Goal: Transaction & Acquisition: Obtain resource

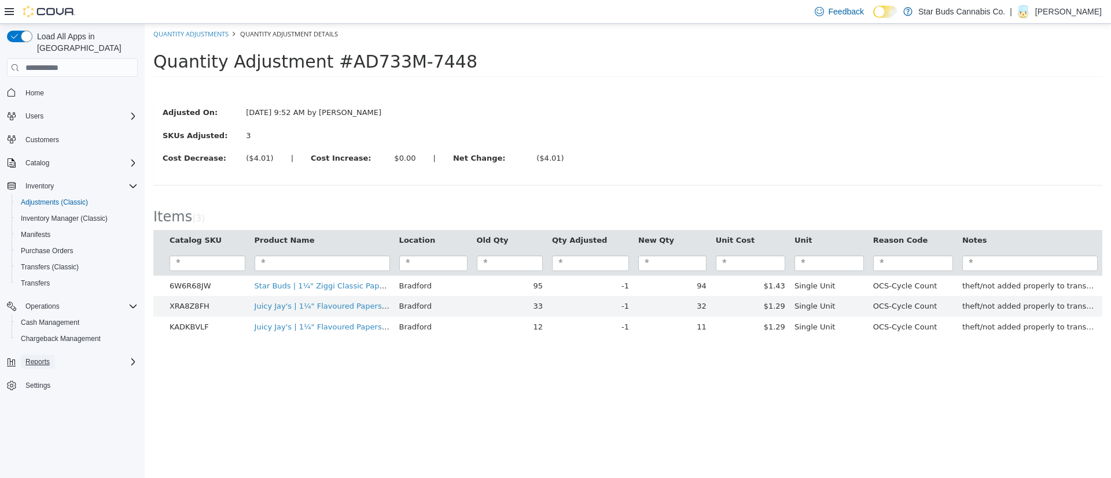
click at [47, 357] on span "Reports" at bounding box center [37, 361] width 24 height 9
click at [39, 386] on button "Reports" at bounding box center [77, 394] width 131 height 16
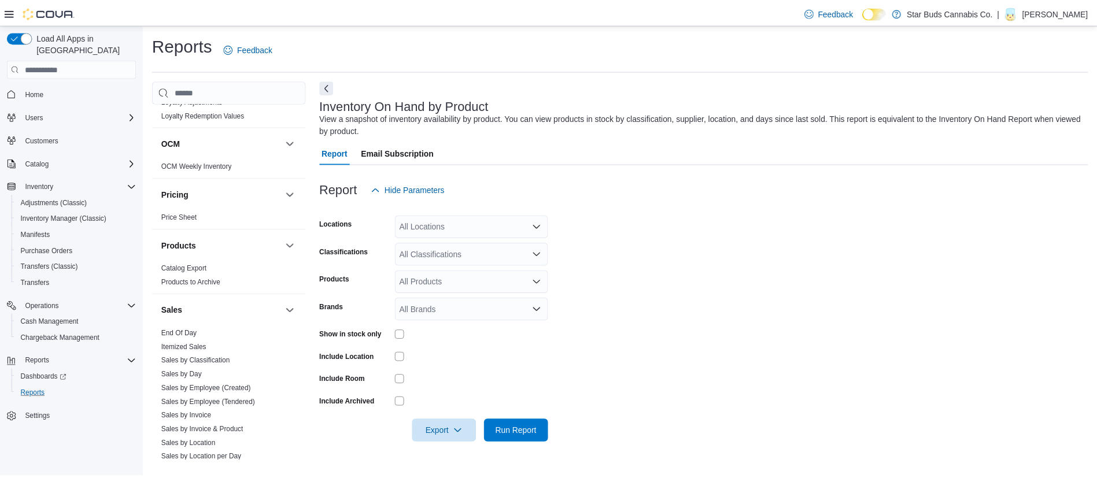
scroll to position [663, 0]
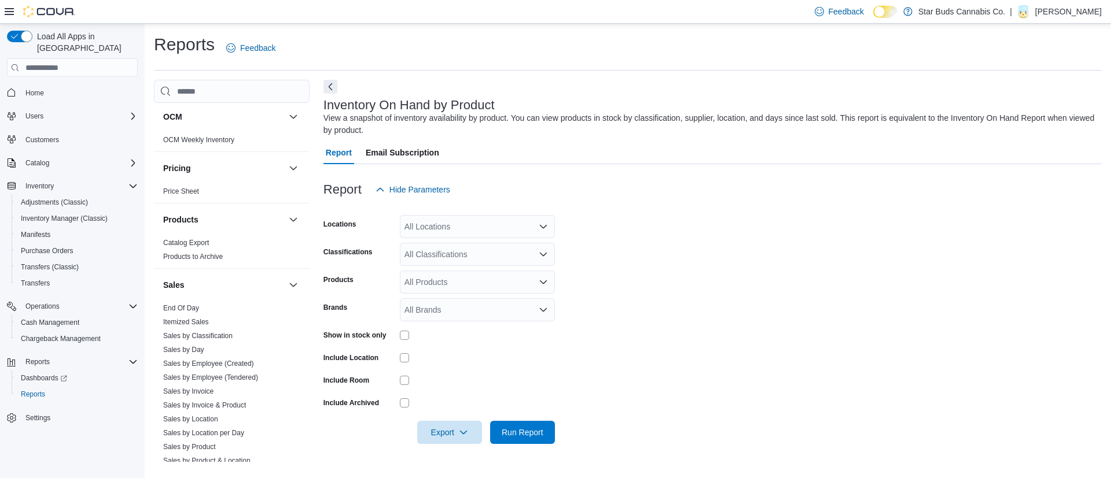
click at [191, 415] on link "Sales by Location" at bounding box center [190, 419] width 55 height 8
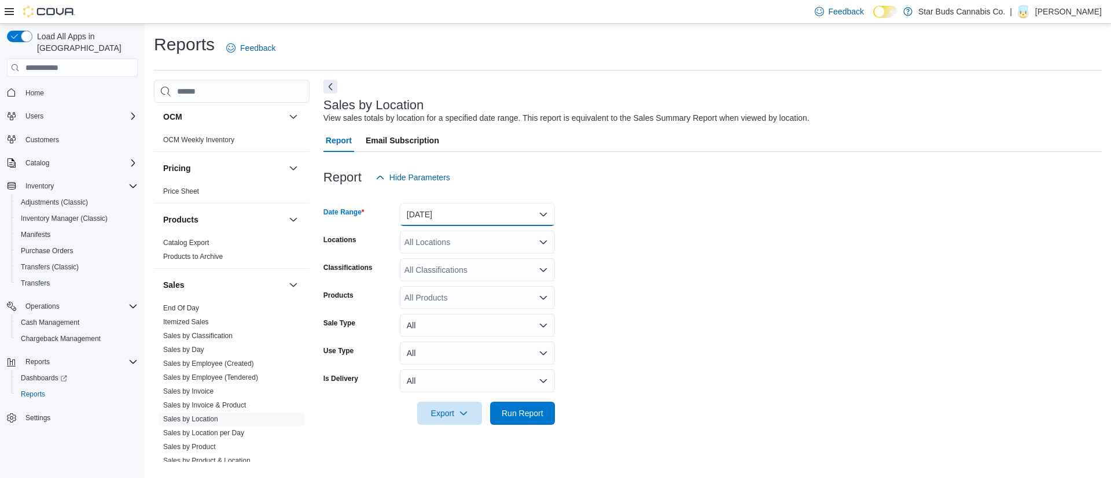
click at [491, 211] on button "[DATE]" at bounding box center [477, 214] width 155 height 23
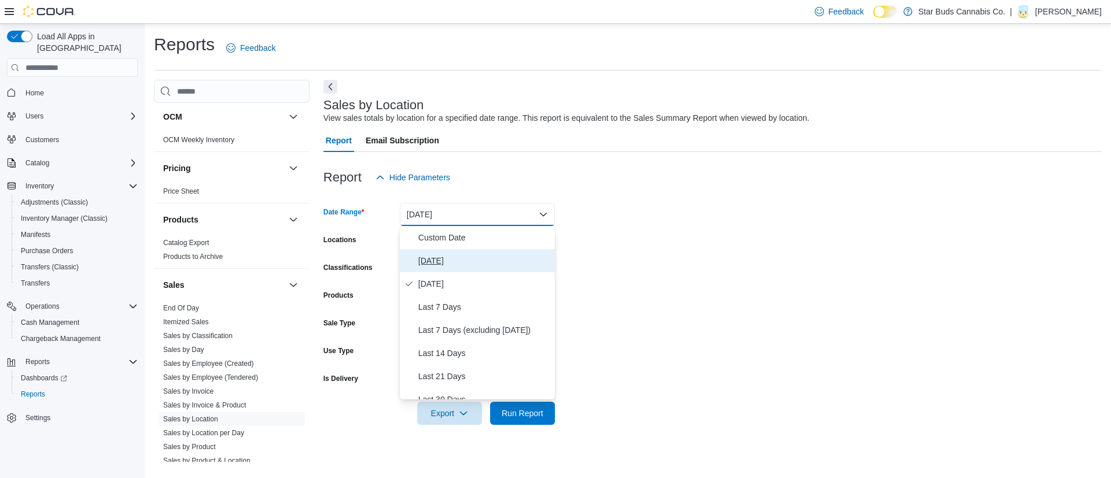
click at [443, 252] on button "[DATE]" at bounding box center [477, 260] width 155 height 23
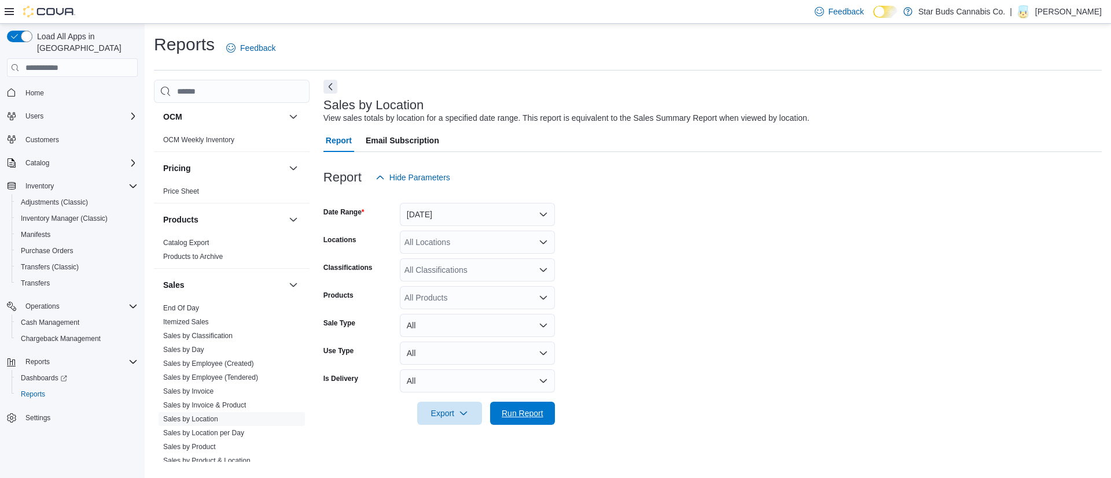
click at [517, 406] on span "Run Report" at bounding box center [522, 413] width 51 height 23
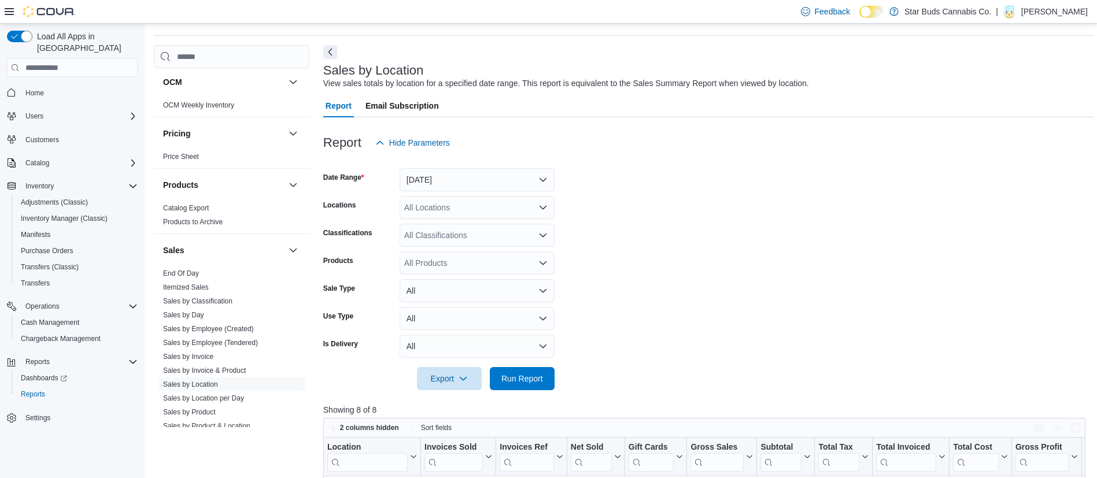
scroll to position [208, 0]
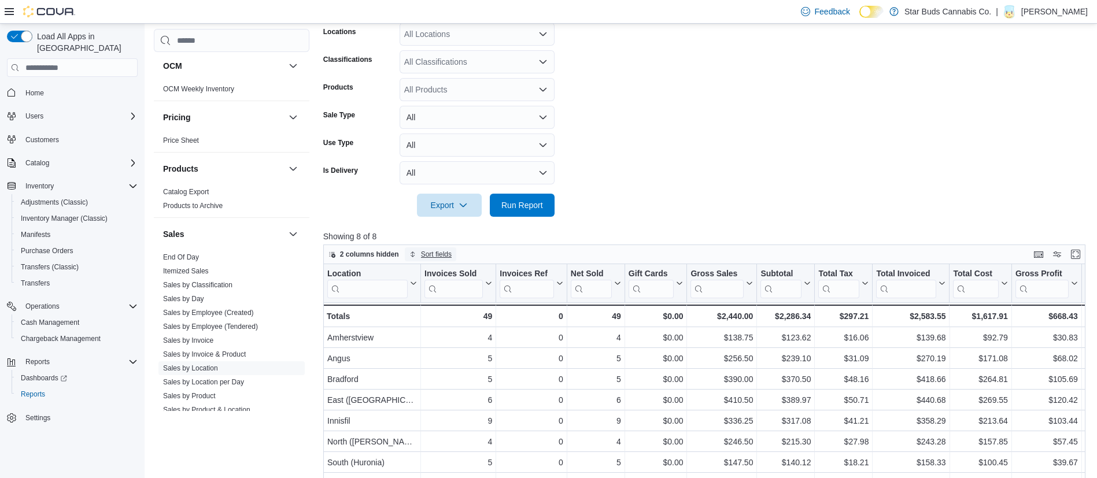
click at [436, 254] on span "Sort fields" at bounding box center [436, 254] width 31 height 9
click at [448, 296] on span "Pick fields to sort by" at bounding box center [441, 298] width 62 height 9
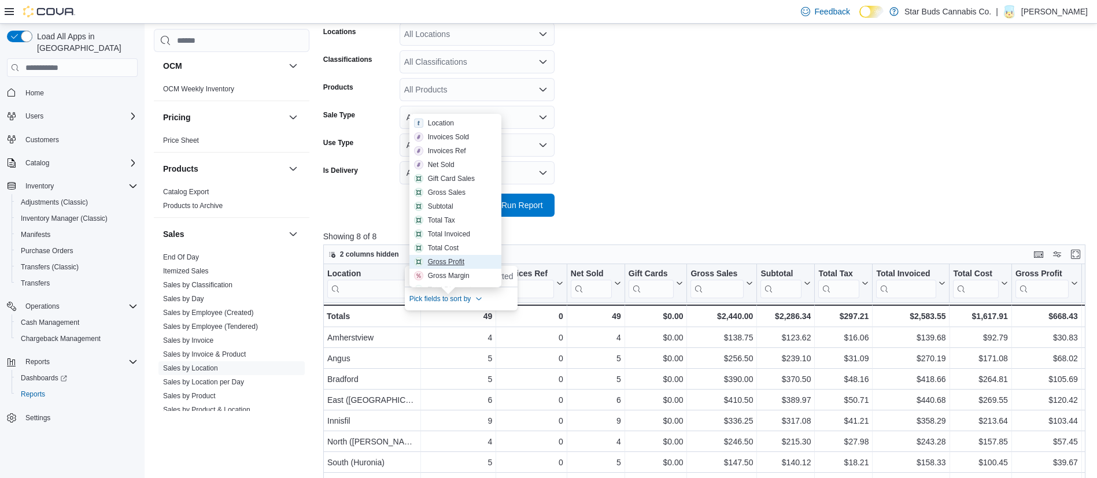
click at [451, 261] on div "Gross Profit" at bounding box center [446, 261] width 36 height 9
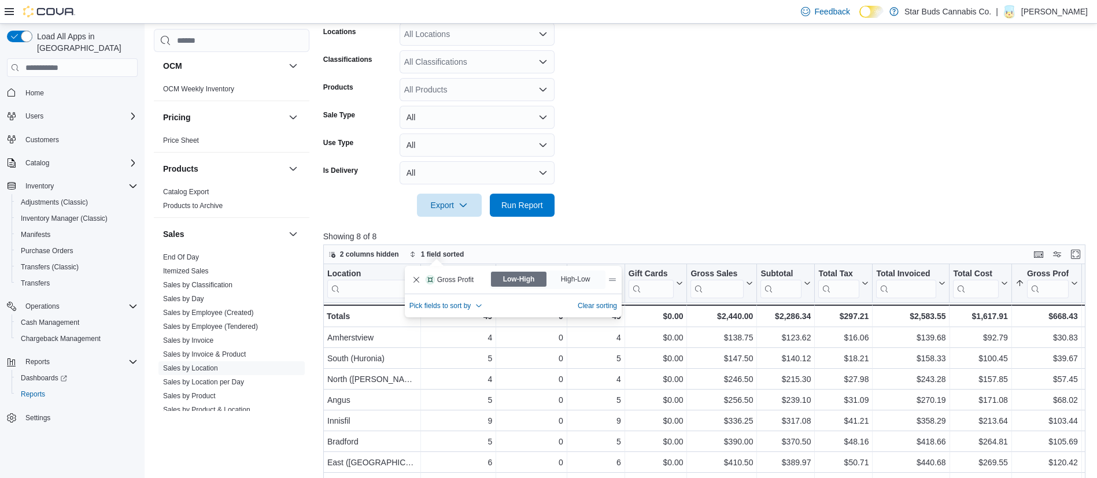
click at [577, 277] on span "High-Low" at bounding box center [577, 279] width 32 height 17
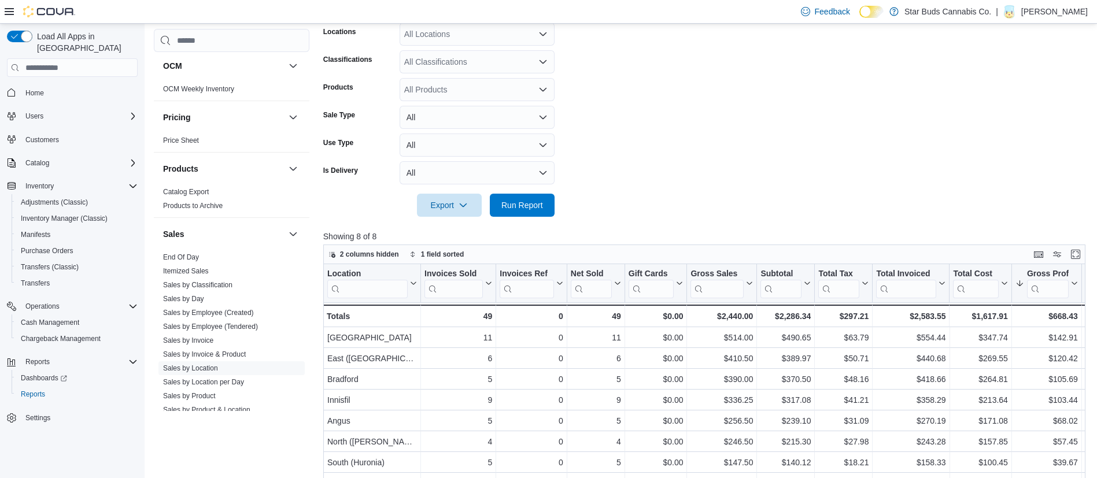
click at [751, 53] on form "Date Range [DATE] Locations All Locations Classifications All Classifications P…" at bounding box center [708, 99] width 770 height 236
click at [51, 214] on button "Inventory Manager (Classic)" at bounding box center [77, 219] width 131 height 16
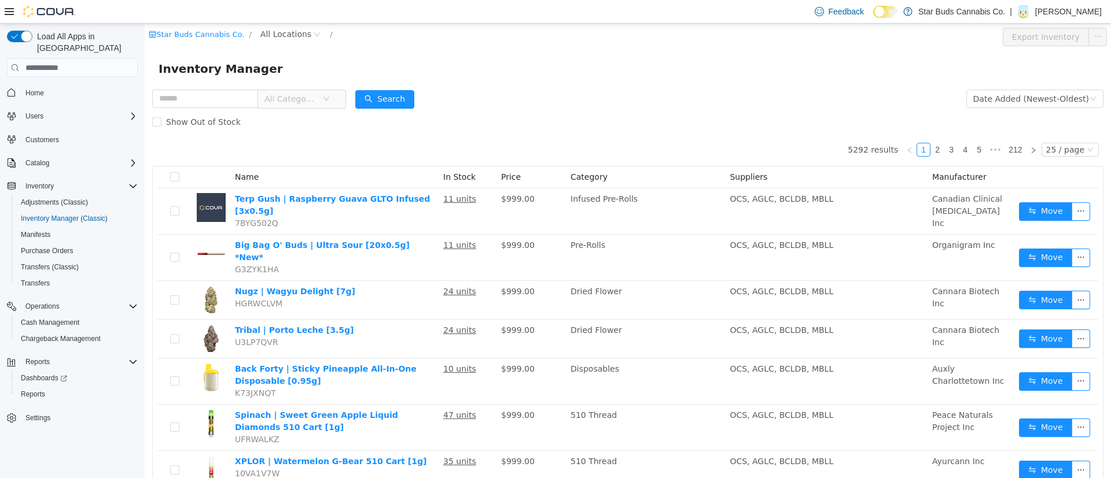
click at [265, 35] on span "All Locations" at bounding box center [285, 34] width 51 height 13
type input "**"
click at [307, 134] on span "Bradford" at bounding box center [303, 136] width 35 height 9
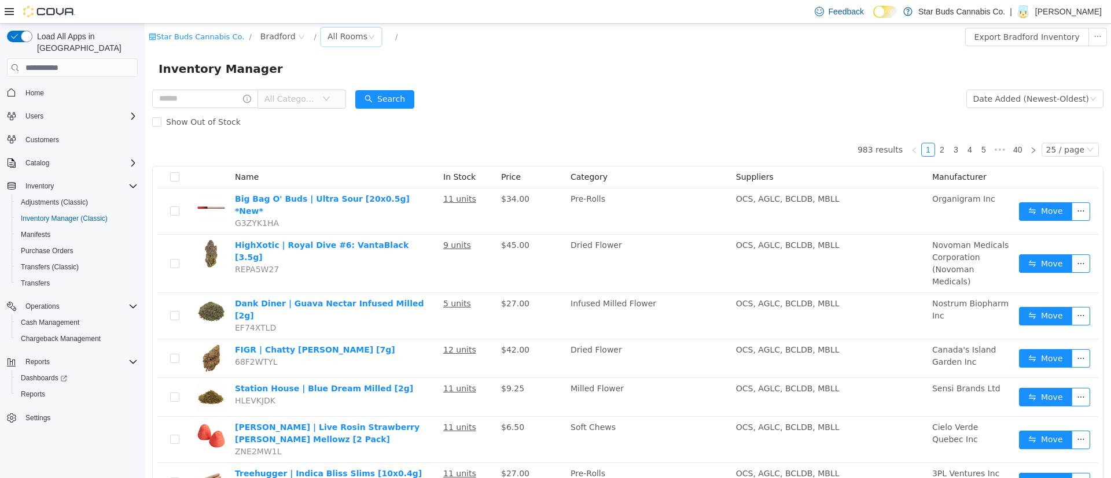
click at [333, 36] on div "All Rooms" at bounding box center [347, 36] width 40 height 17
click at [333, 92] on li "Damaged" at bounding box center [342, 97] width 69 height 19
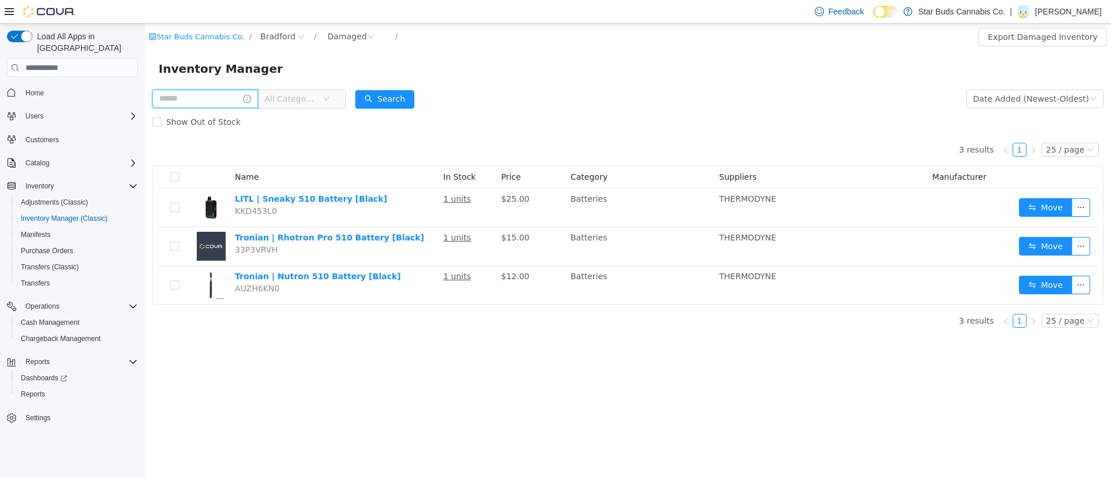
click at [231, 94] on input "text" at bounding box center [205, 99] width 106 height 19
click at [367, 35] on icon "icon: close-circle" at bounding box center [370, 37] width 7 height 7
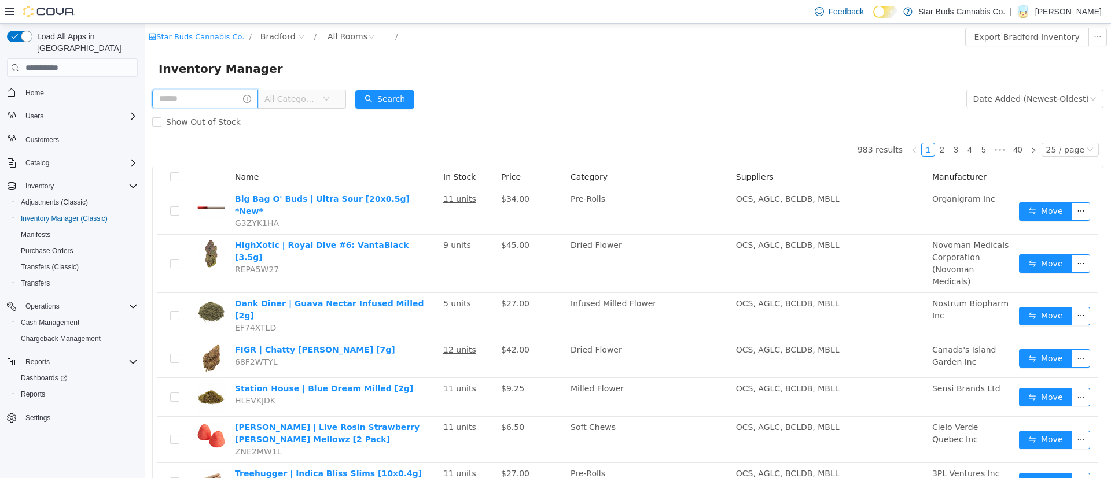
click at [213, 96] on input "text" at bounding box center [205, 99] width 106 height 19
type input "**********"
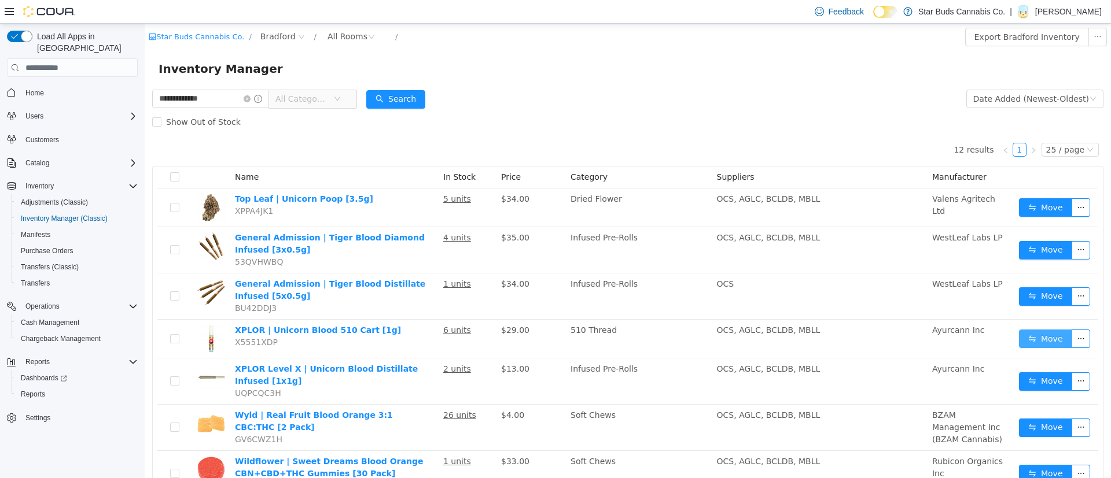
click at [1019, 341] on button "Move" at bounding box center [1045, 339] width 53 height 19
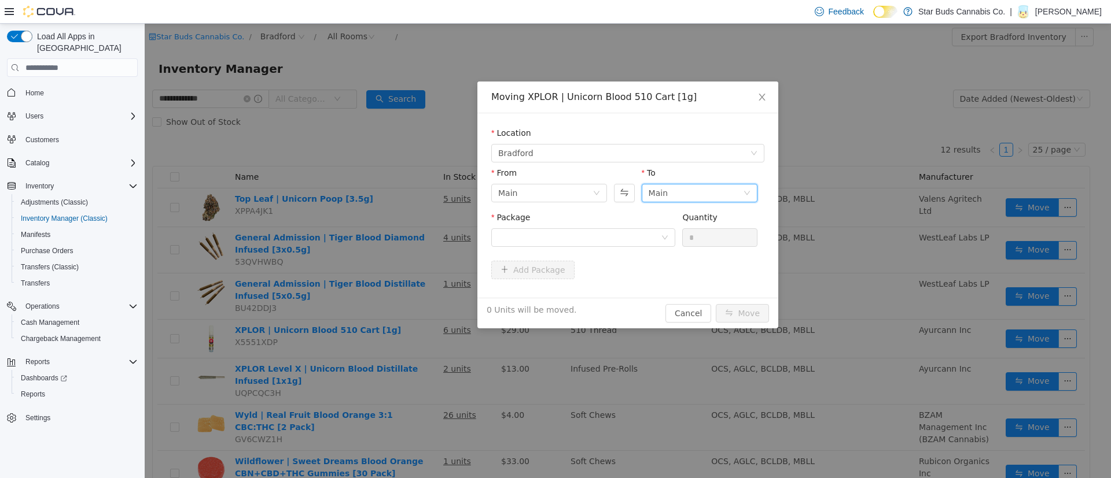
click at [689, 194] on div "Main" at bounding box center [695, 193] width 94 height 17
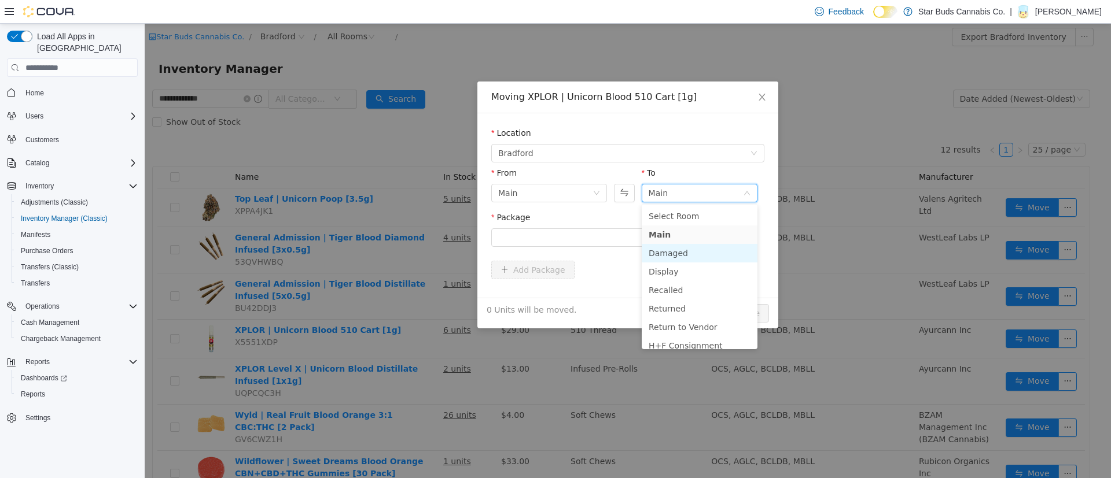
click at [682, 256] on li "Damaged" at bounding box center [699, 253] width 116 height 19
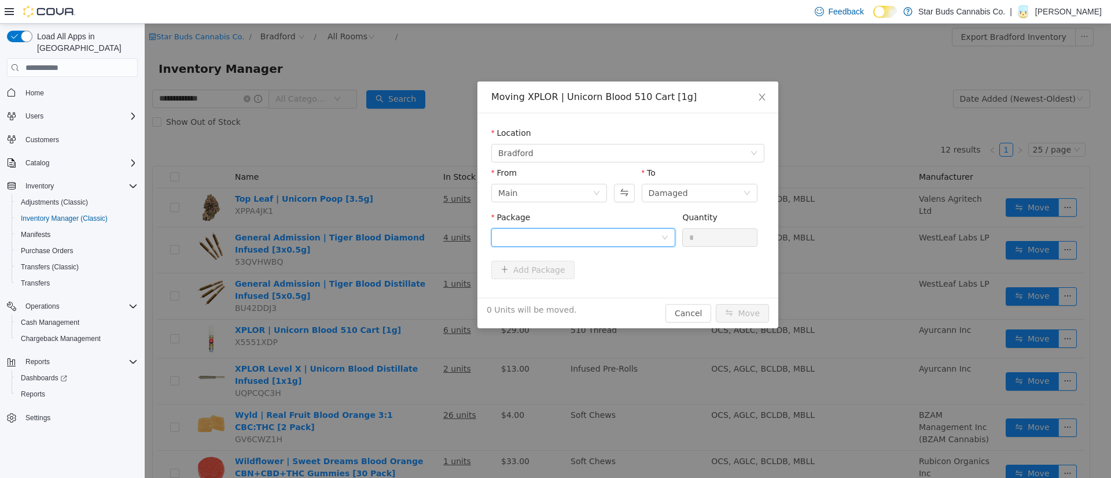
click at [637, 232] on div at bounding box center [579, 237] width 163 height 17
click at [575, 301] on li "PR250609C Quantity : 6 Units" at bounding box center [583, 285] width 184 height 31
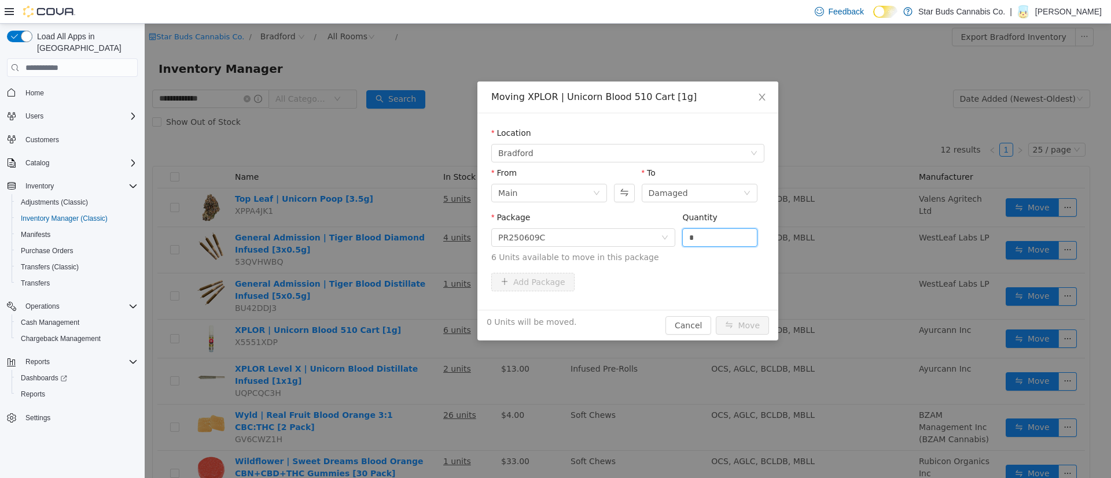
click at [721, 239] on input "*" at bounding box center [720, 237] width 74 height 17
type input "*"
click at [740, 327] on button "Move" at bounding box center [742, 325] width 53 height 19
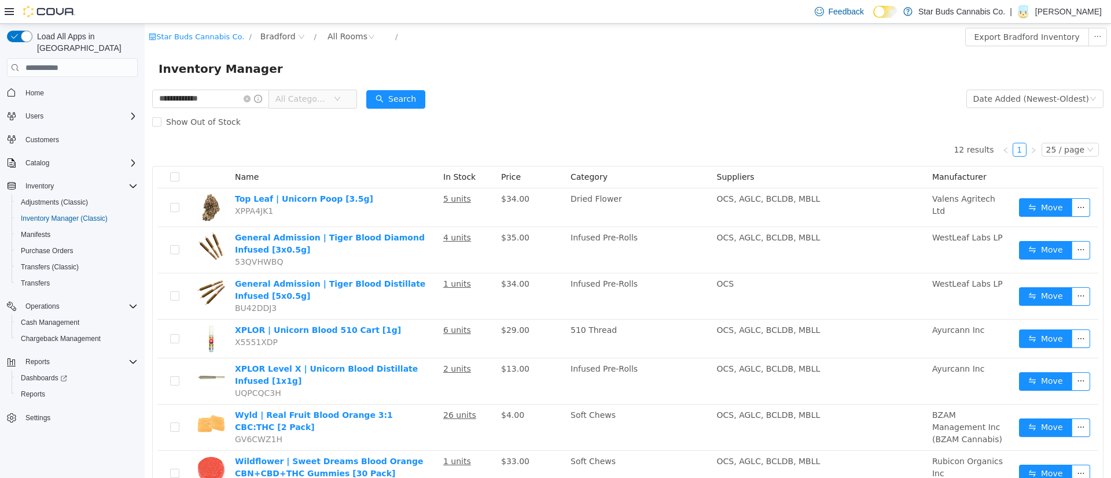
click at [298, 34] on icon "icon: close-circle" at bounding box center [301, 37] width 7 height 7
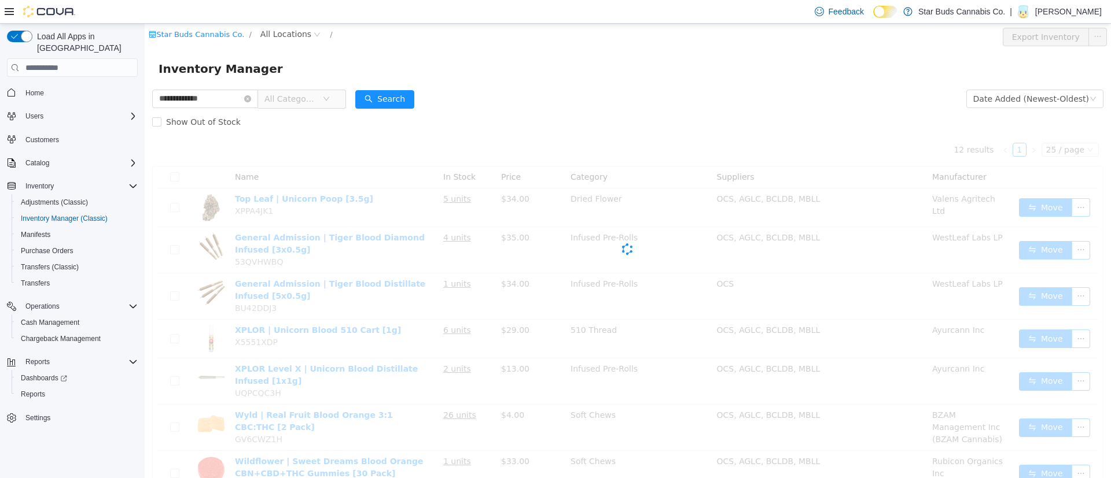
click at [251, 98] on icon "icon: close-circle" at bounding box center [247, 98] width 7 height 7
click at [220, 102] on input "text" at bounding box center [205, 99] width 106 height 19
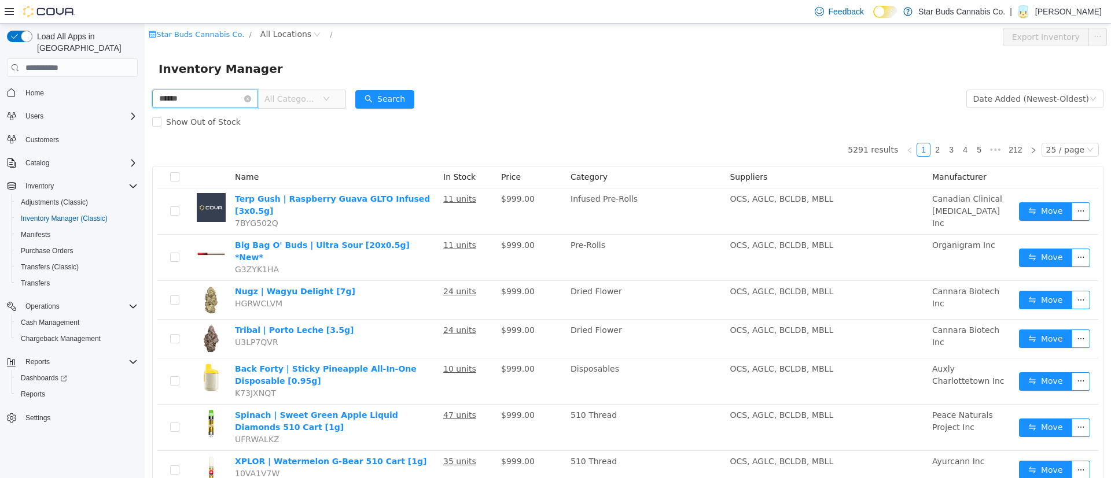
type input "******"
click at [393, 101] on button "Search" at bounding box center [384, 99] width 59 height 19
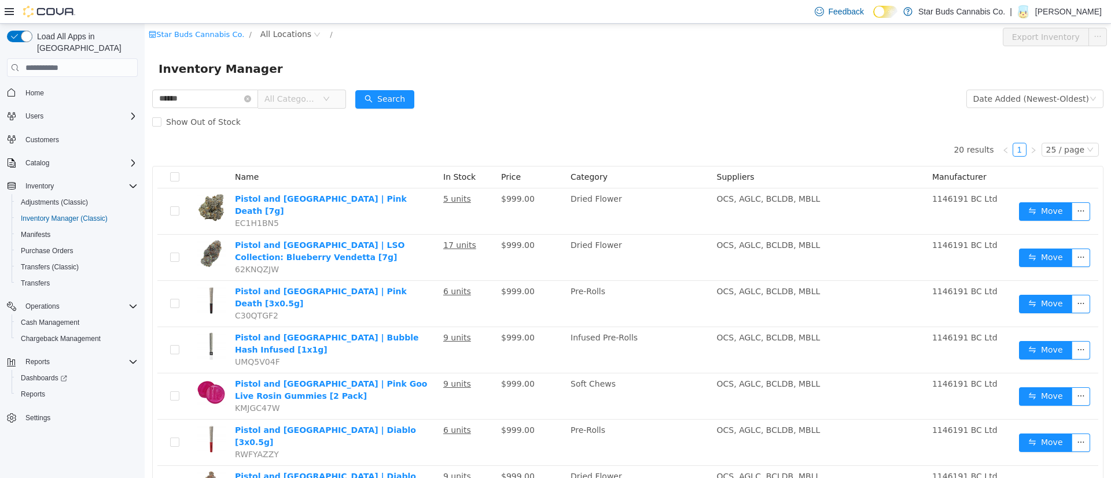
click at [261, 36] on span "All Locations" at bounding box center [285, 34] width 51 height 13
type input "**"
click at [298, 135] on span "Bradford" at bounding box center [303, 136] width 35 height 9
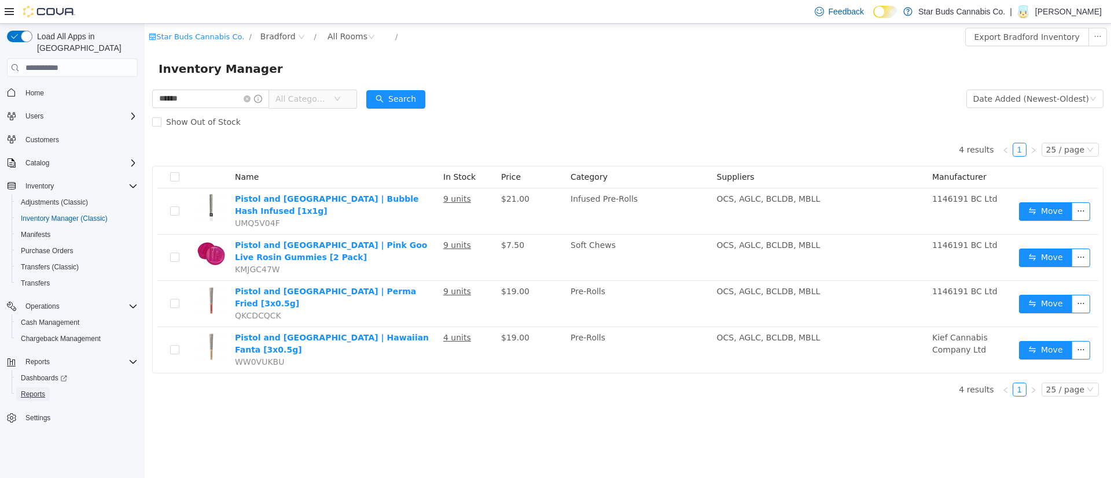
click at [39, 388] on span "Reports" at bounding box center [33, 395] width 24 height 14
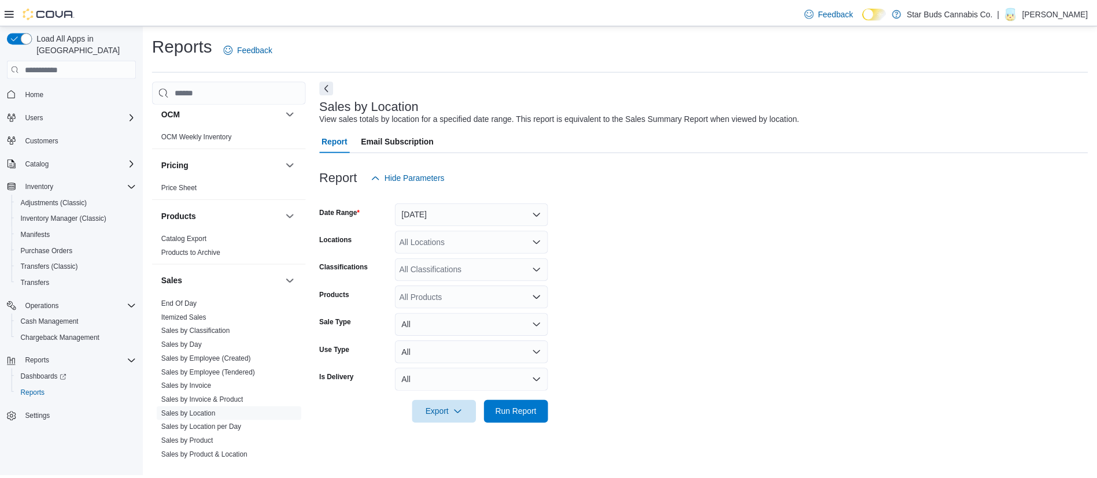
scroll to position [665, 0]
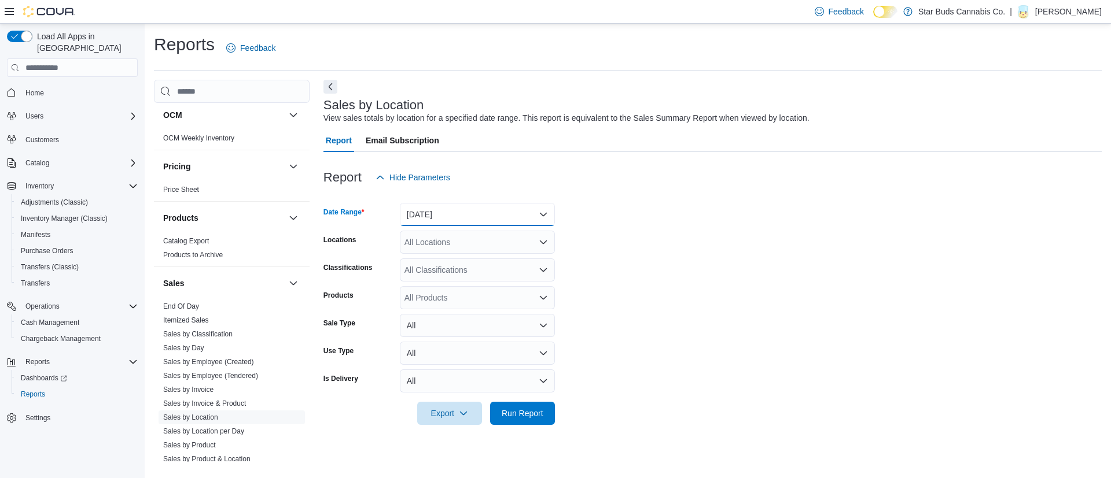
click at [452, 218] on button "[DATE]" at bounding box center [477, 214] width 155 height 23
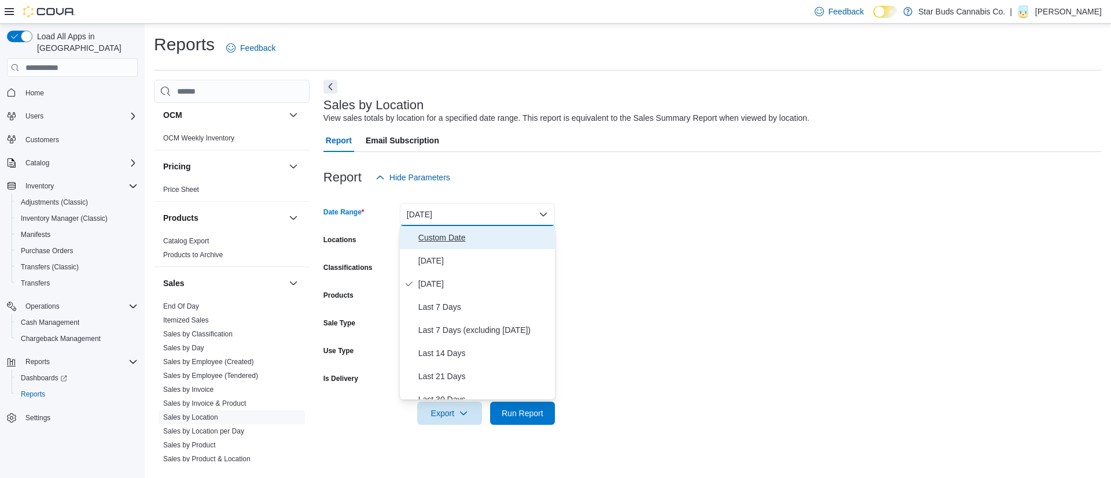
click at [443, 239] on span "Custom Date" at bounding box center [484, 238] width 132 height 14
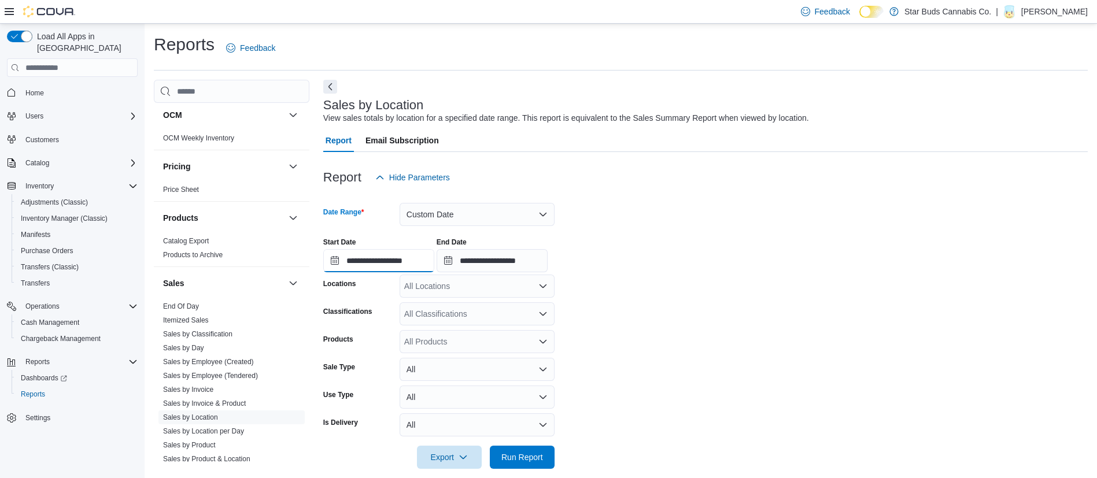
click at [354, 261] on input "**********" at bounding box center [378, 260] width 111 height 23
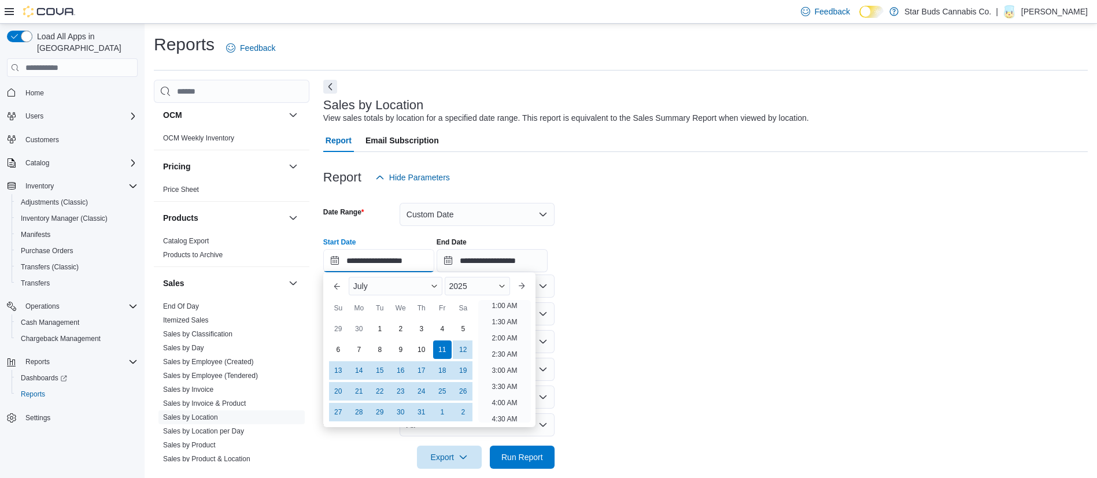
scroll to position [2, 0]
click at [426, 391] on div "24" at bounding box center [421, 391] width 19 height 19
type input "**********"
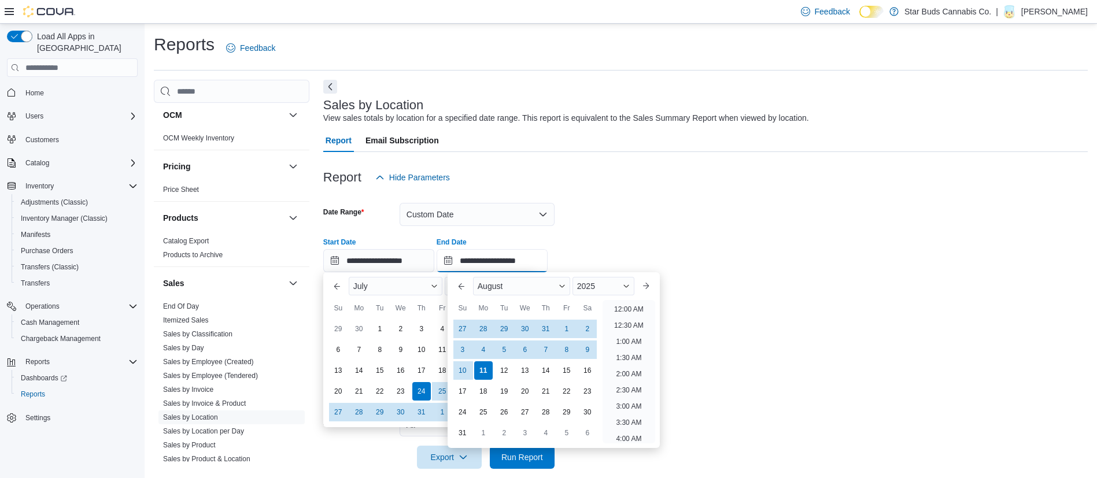
click at [493, 264] on input "**********" at bounding box center [492, 260] width 111 height 23
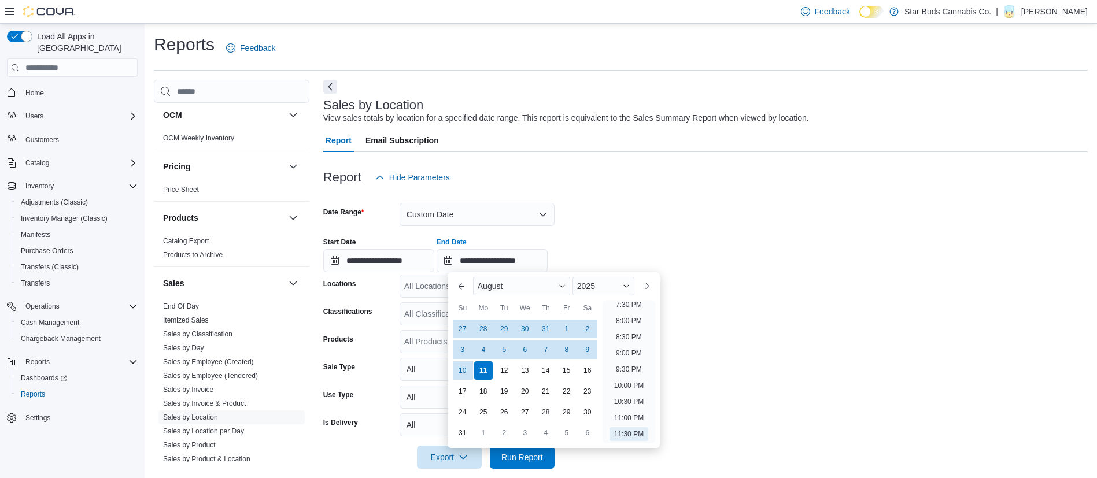
click at [462, 366] on div "10" at bounding box center [462, 371] width 19 height 19
type input "**********"
click at [415, 287] on div "All Locations" at bounding box center [477, 286] width 155 height 23
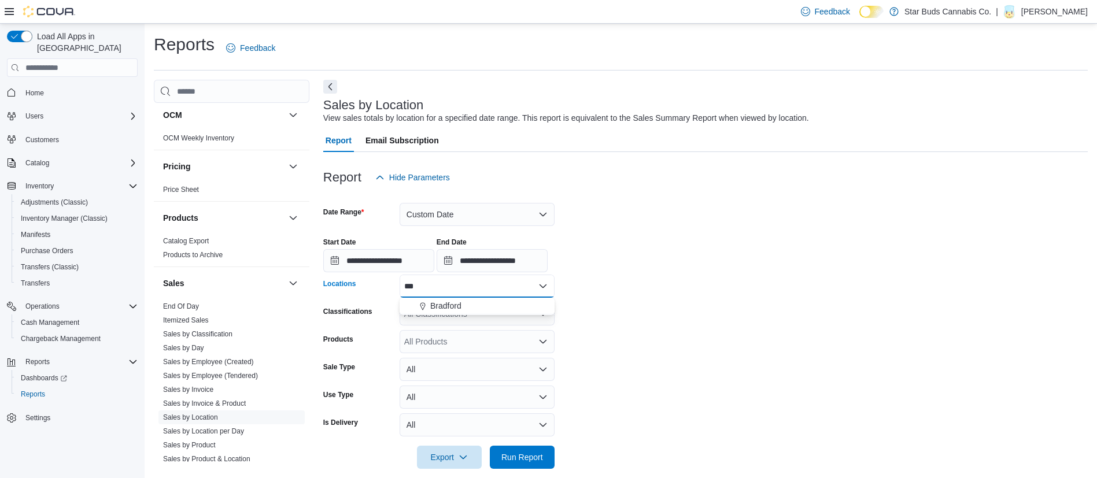
type input "***"
click at [441, 306] on span "Bradford" at bounding box center [445, 306] width 31 height 12
click at [512, 455] on span "Run Report" at bounding box center [523, 458] width 42 height 12
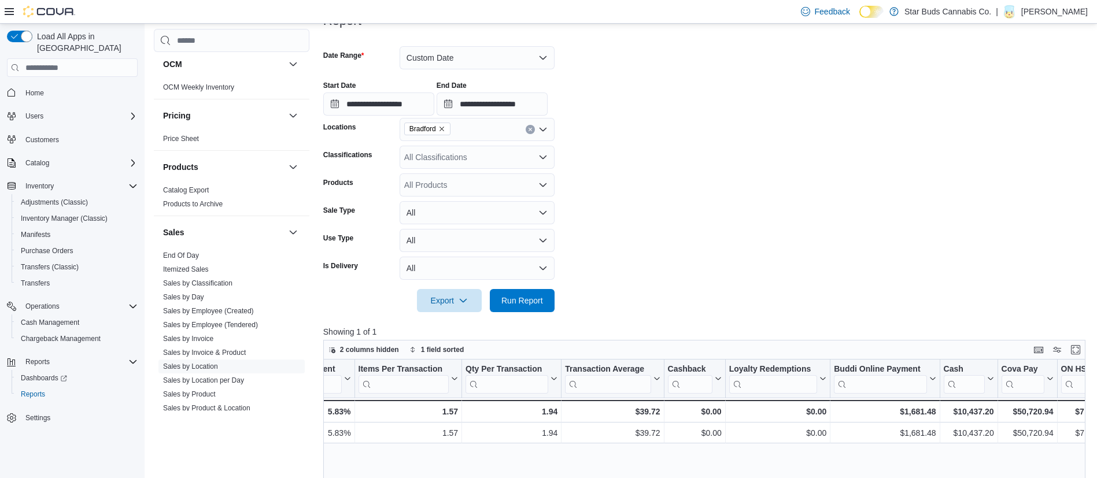
scroll to position [80, 0]
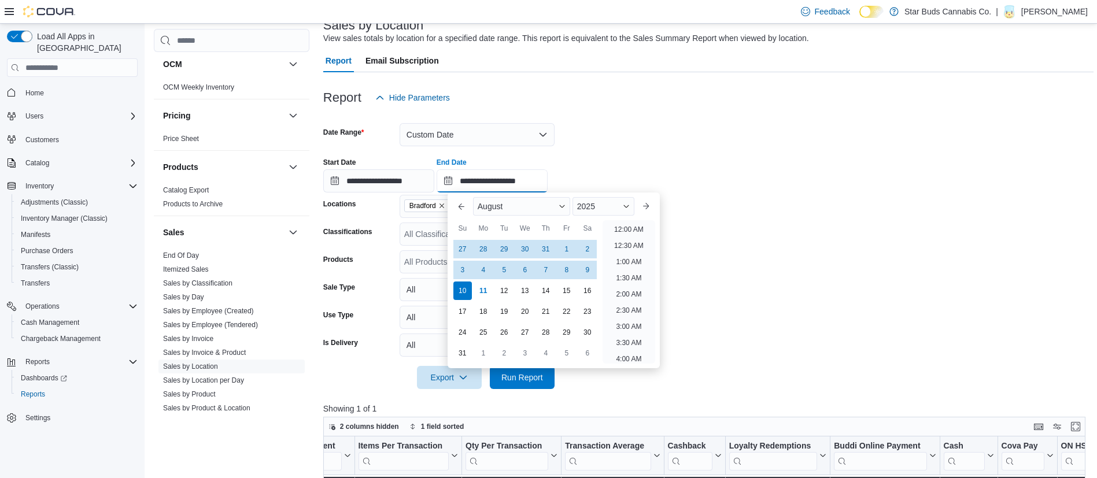
click at [491, 180] on input "**********" at bounding box center [492, 180] width 111 height 23
click at [595, 266] on div "9" at bounding box center [587, 270] width 19 height 19
type input "**********"
click at [817, 195] on form "**********" at bounding box center [708, 249] width 770 height 280
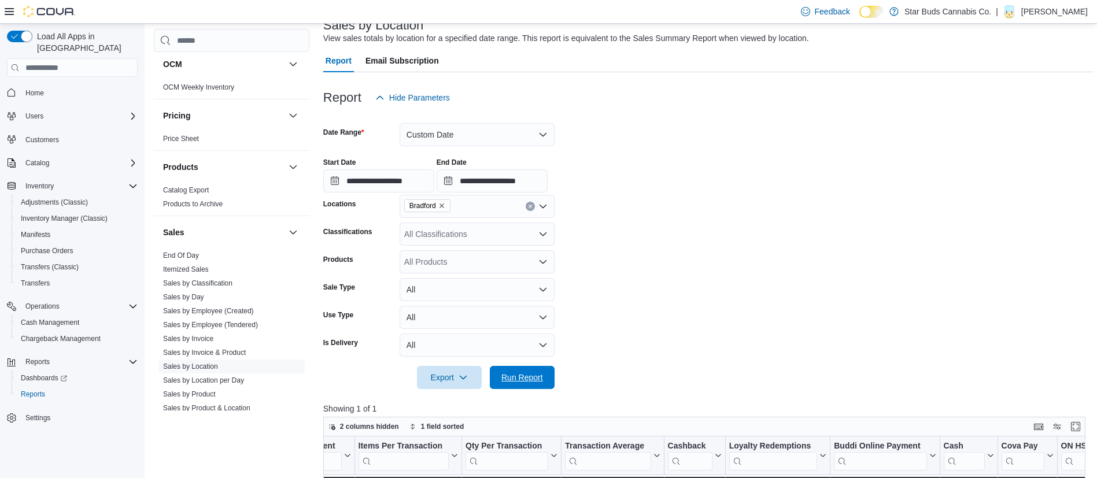
click at [522, 373] on span "Run Report" at bounding box center [523, 378] width 42 height 12
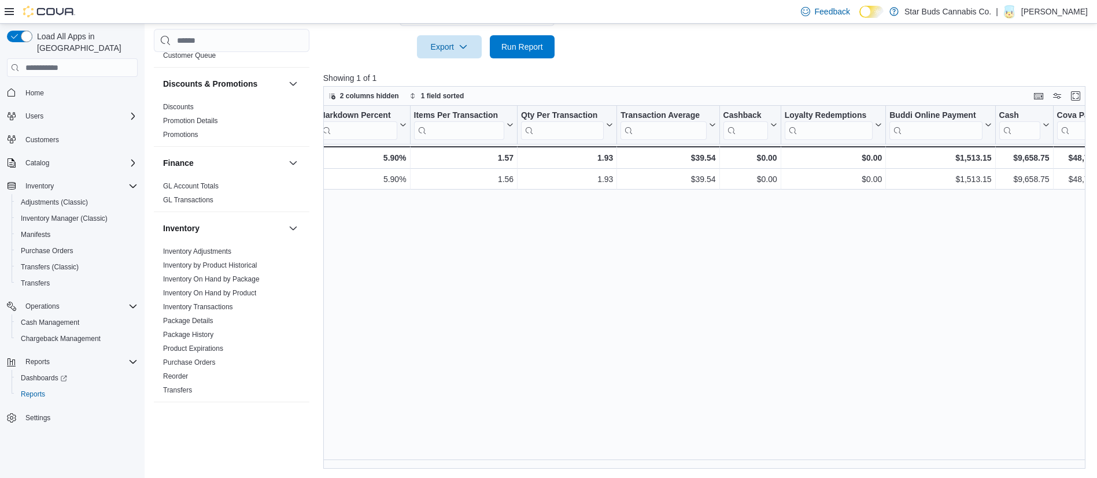
scroll to position [244, 0]
click at [175, 374] on link "Reorder" at bounding box center [175, 378] width 25 height 8
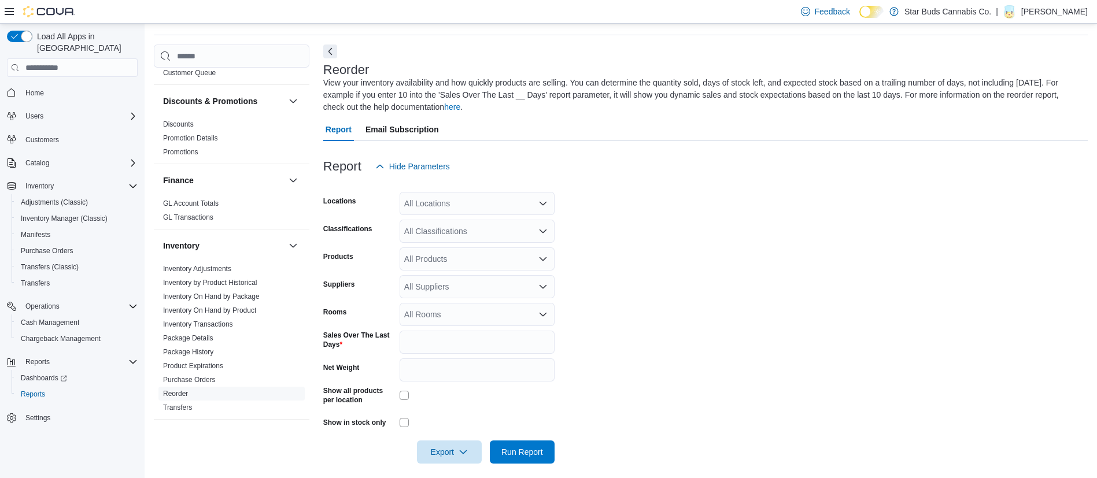
scroll to position [44, 0]
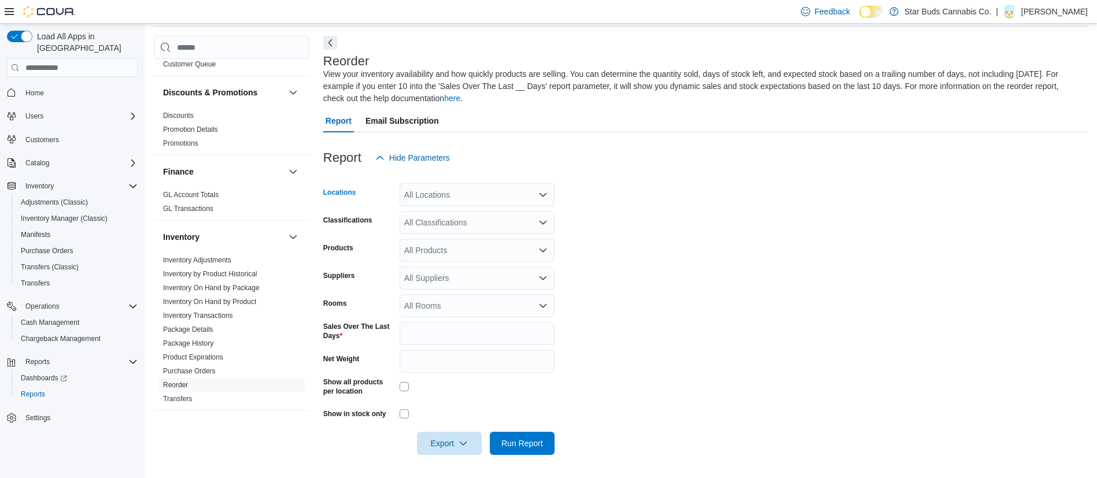
click at [432, 194] on div "All Locations" at bounding box center [477, 194] width 155 height 23
type input "***"
click at [444, 213] on span "Bradford" at bounding box center [445, 215] width 31 height 12
click at [431, 334] on input "*" at bounding box center [477, 333] width 155 height 23
type input "**"
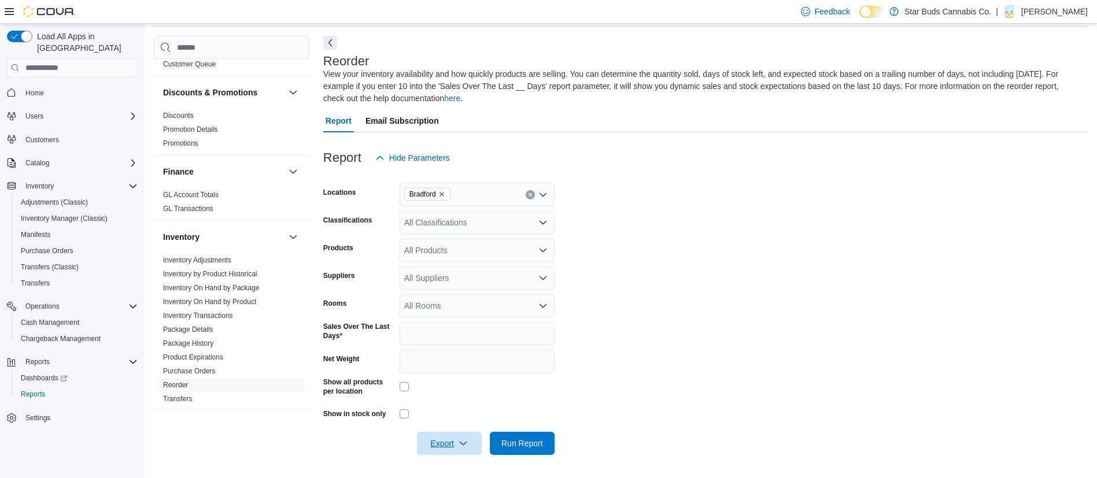
click at [445, 443] on span "Export" at bounding box center [449, 443] width 51 height 23
click at [475, 368] on button "Export to Excel" at bounding box center [451, 374] width 66 height 23
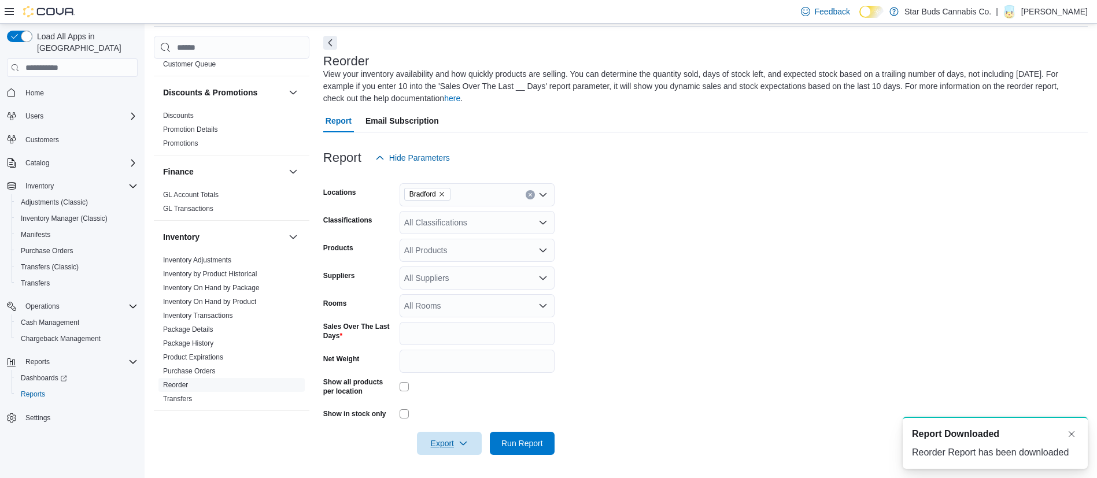
scroll to position [0, 0]
